Goal: Task Accomplishment & Management: Manage account settings

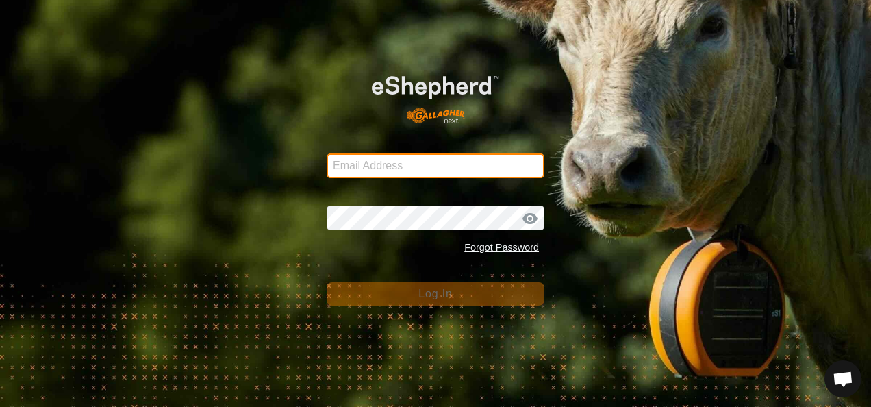
type input "[EMAIL_ADDRESS][DOMAIN_NAME]"
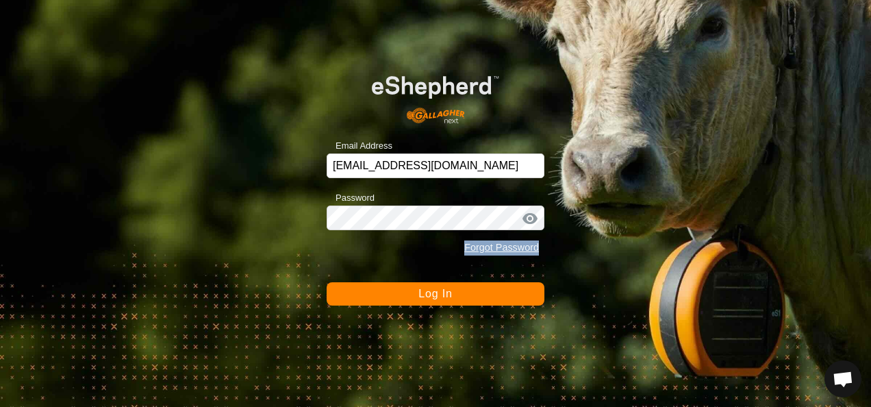
drag, startPoint x: 0, startPoint y: 0, endPoint x: 418, endPoint y: 296, distance: 512.2
click at [418, 296] on button "Log In" at bounding box center [435, 293] width 218 height 23
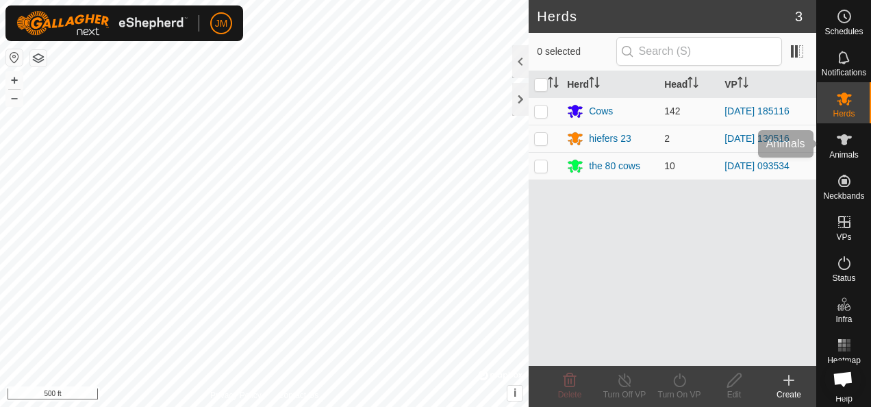
click at [842, 140] on icon at bounding box center [844, 139] width 16 height 16
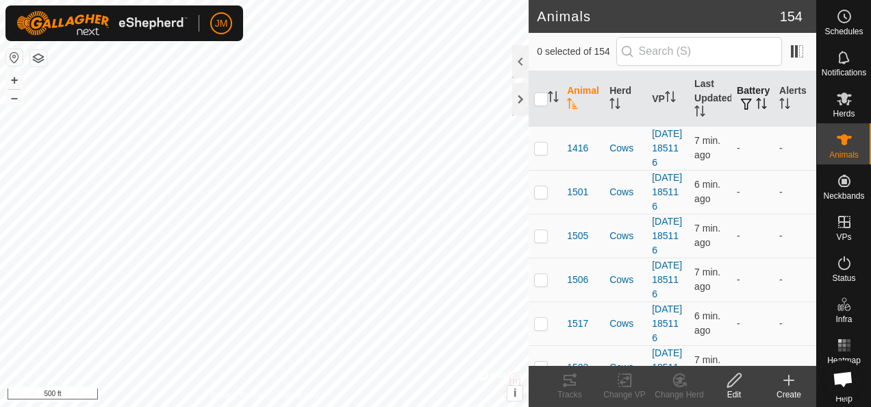
click at [741, 99] on span "button" at bounding box center [746, 104] width 11 height 11
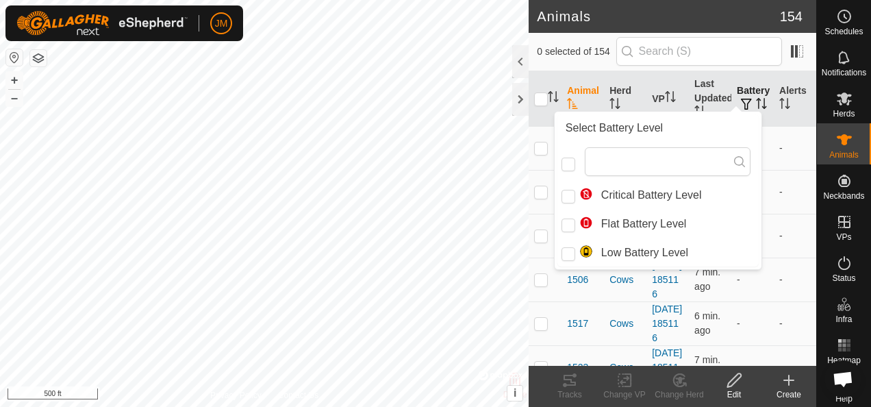
click at [741, 99] on span "button" at bounding box center [746, 104] width 11 height 11
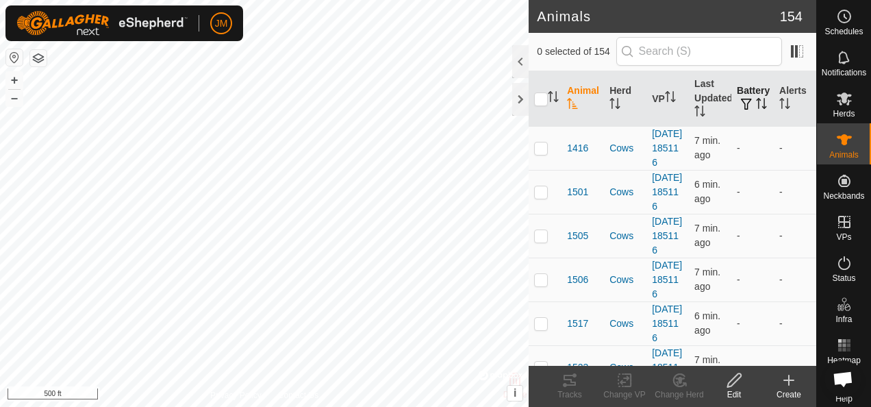
click at [763, 109] on icon "Activate to sort" at bounding box center [763, 103] width 1 height 11
click at [756, 109] on icon "Activate to sort" at bounding box center [761, 103] width 10 height 11
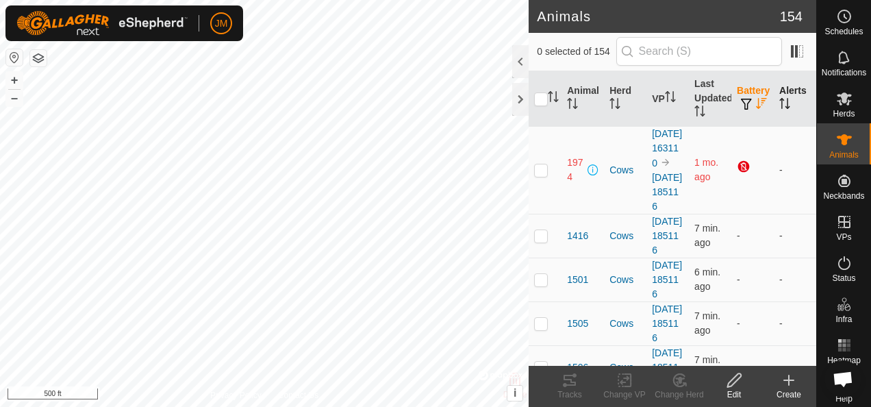
click at [779, 103] on icon "Activate to sort" at bounding box center [784, 103] width 11 height 11
click at [779, 103] on icon "Activate to sort" at bounding box center [784, 103] width 10 height 11
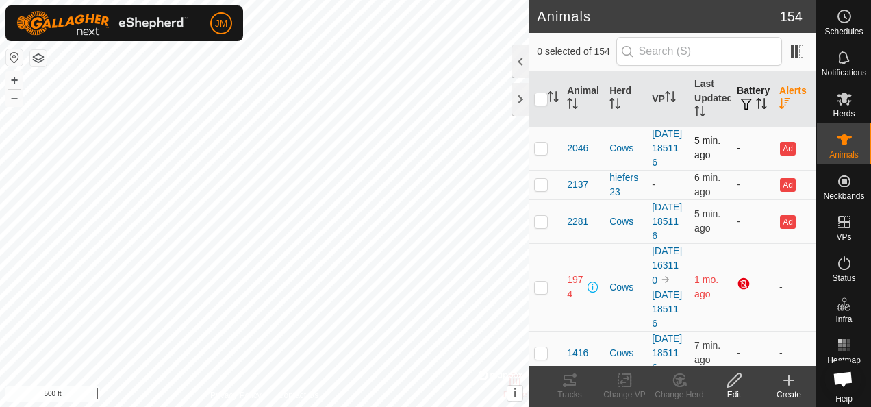
click at [545, 153] on p-checkbox at bounding box center [541, 147] width 14 height 11
checkbox input "true"
click at [541, 190] on p-checkbox at bounding box center [541, 184] width 14 height 11
checkbox input "true"
click at [538, 227] on p-checkbox at bounding box center [541, 221] width 14 height 11
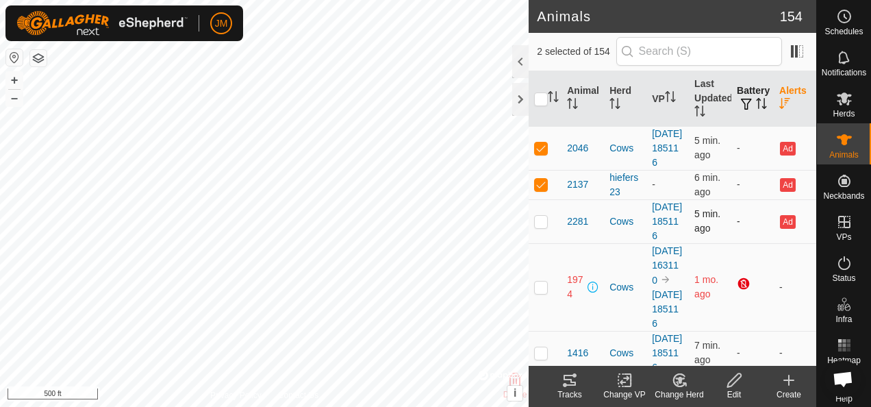
checkbox input "true"
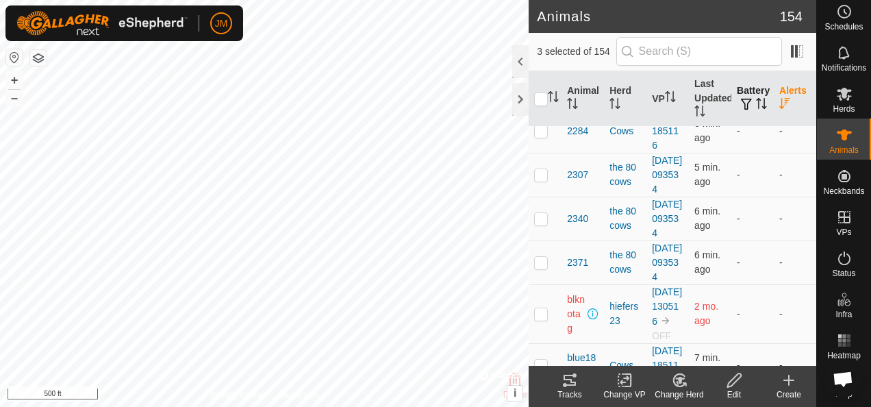
scroll to position [6023, 0]
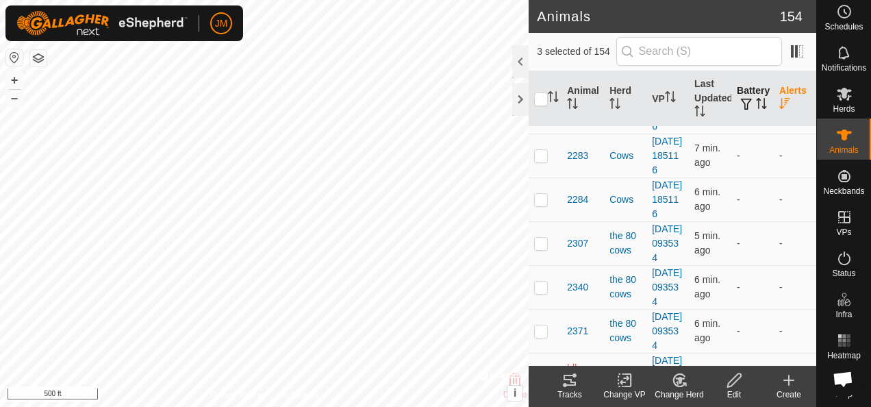
checkbox input "true"
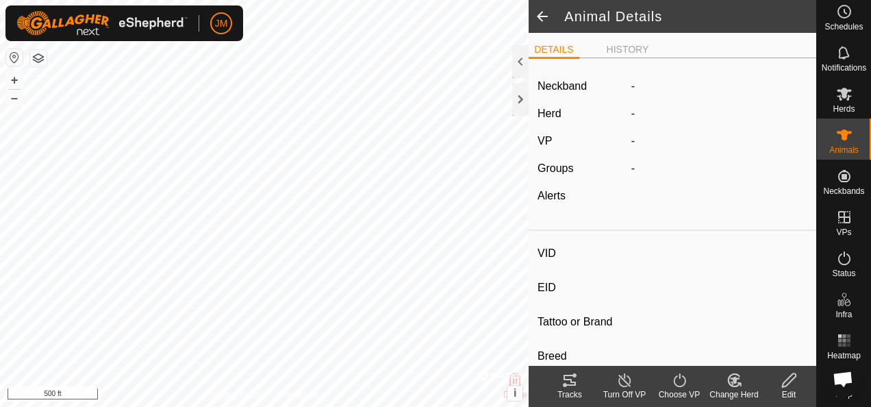
type input "2175"
type input "-"
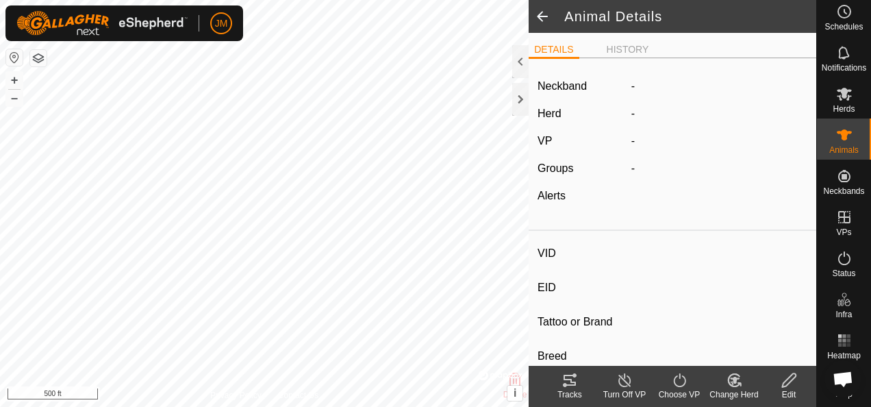
type input "0 kg"
type input "-"
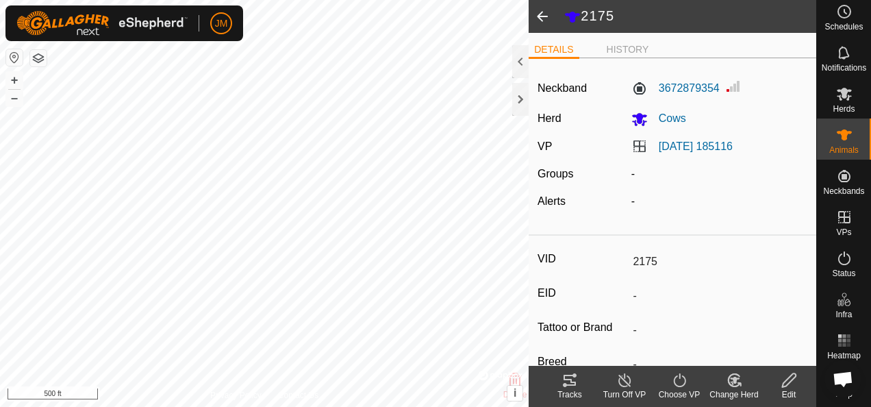
click at [537, 16] on span at bounding box center [541, 16] width 27 height 33
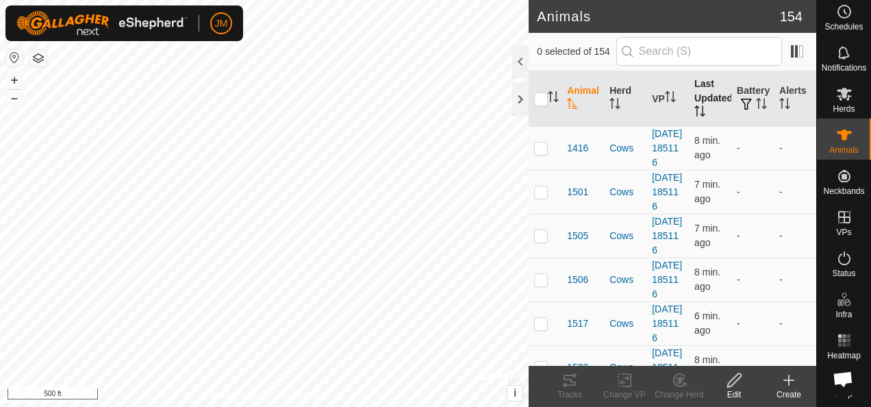
click at [702, 112] on icon "Activate to sort" at bounding box center [702, 110] width 1 height 11
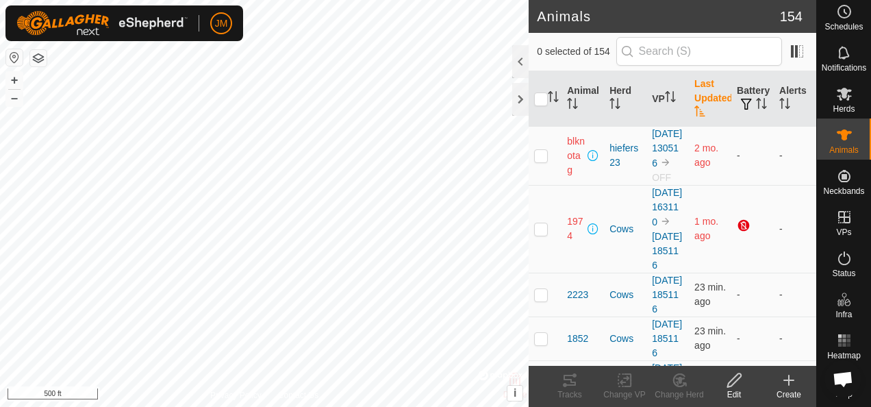
click at [697, 112] on icon "Activate to sort" at bounding box center [699, 110] width 11 height 11
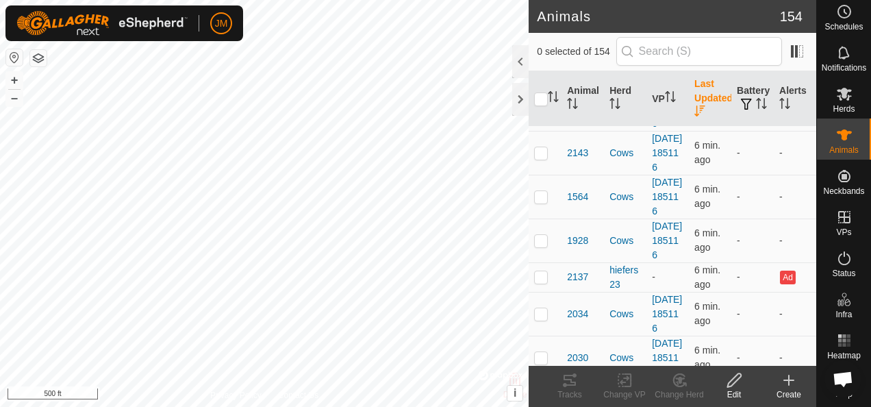
scroll to position [958, 0]
checkbox input "true"
